Goal: Navigation & Orientation: Find specific page/section

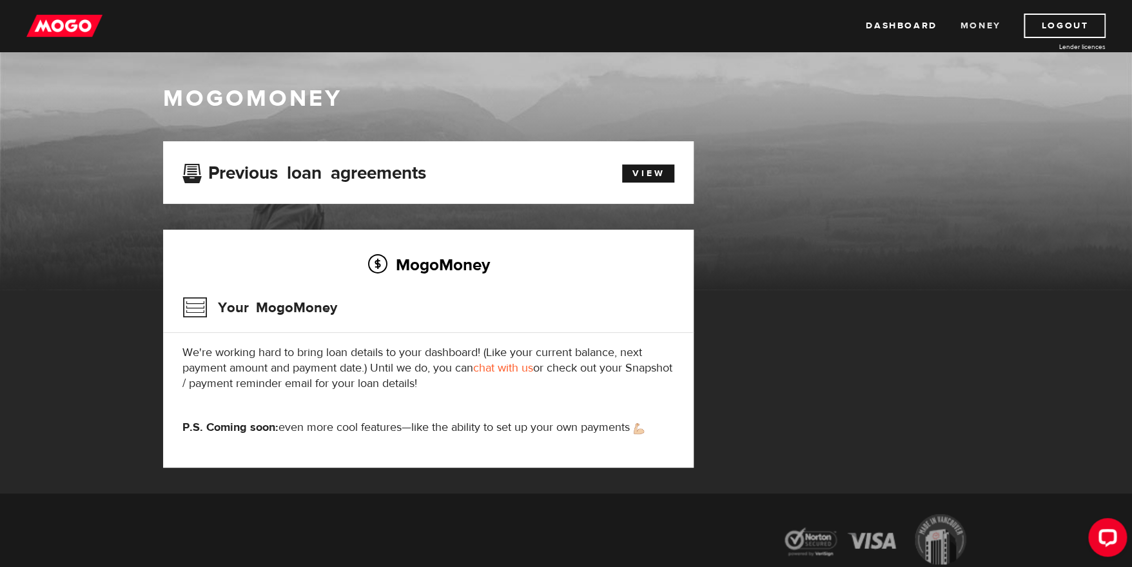
click at [987, 19] on link "Money" at bounding box center [980, 26] width 41 height 24
click at [897, 21] on link "Dashboard" at bounding box center [901, 26] width 71 height 24
click at [968, 20] on link "Money" at bounding box center [980, 26] width 41 height 24
click at [885, 23] on link "Dashboard" at bounding box center [901, 26] width 71 height 24
